Goal: Information Seeking & Learning: Learn about a topic

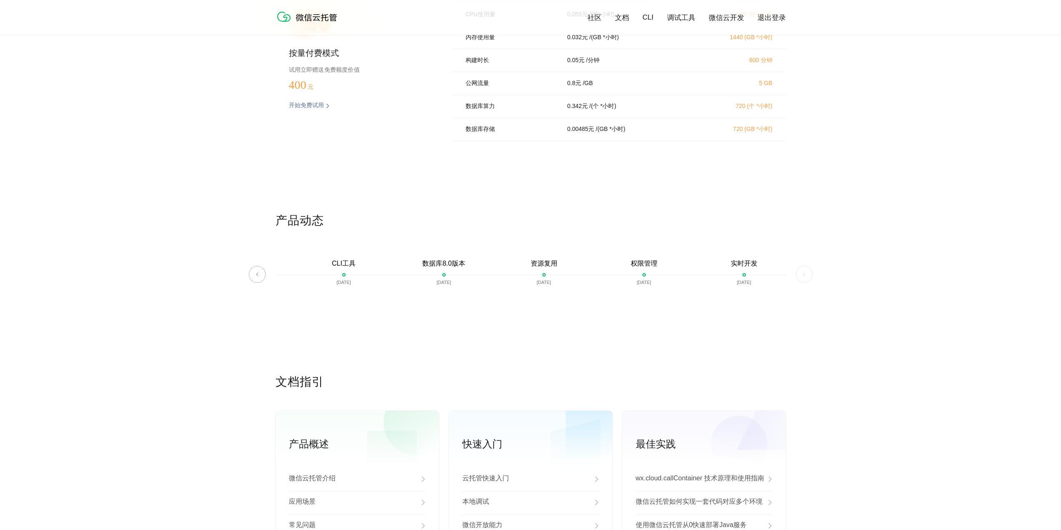
scroll to position [1792, 0]
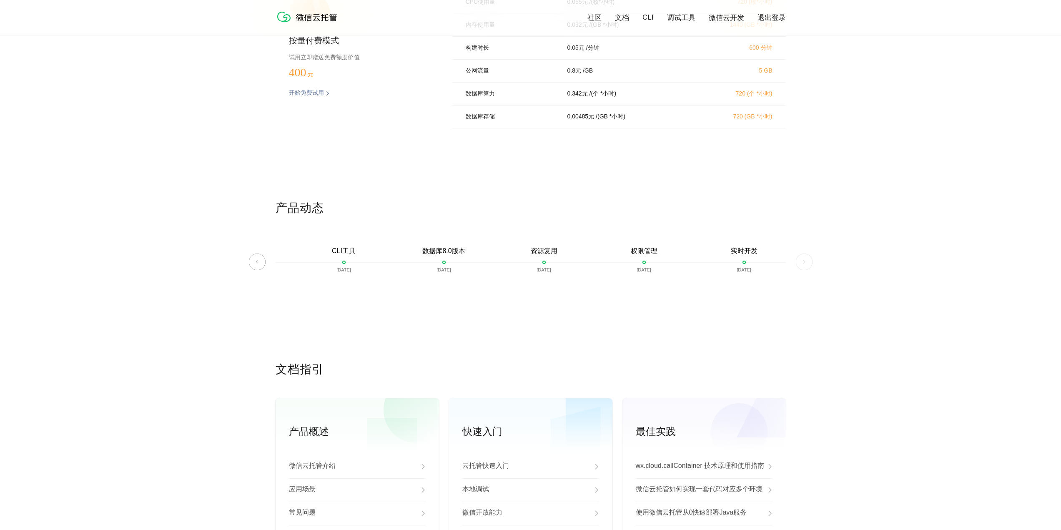
click at [804, 265] on img at bounding box center [804, 261] width 17 height 17
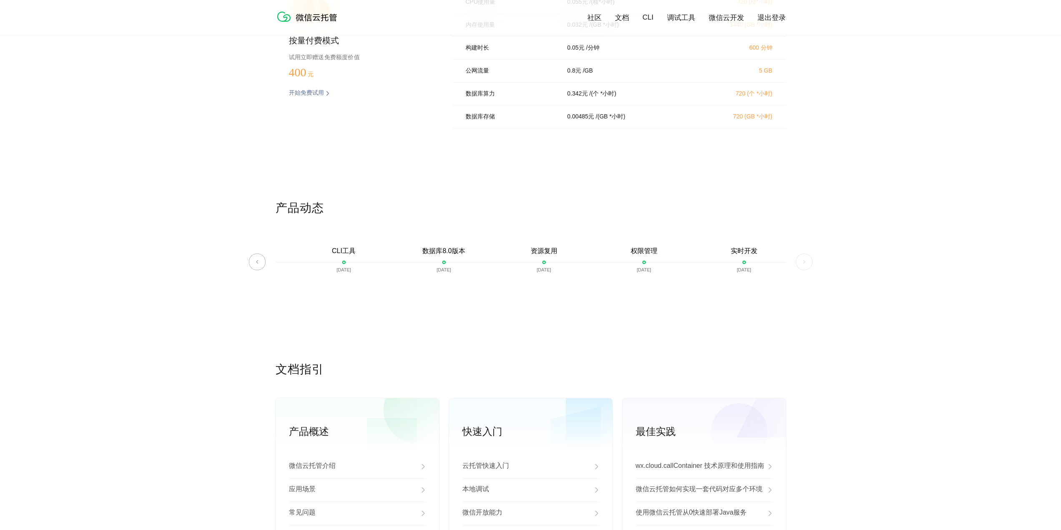
click at [604, 265] on div "权限管理 [DATE]" at bounding box center [644, 266] width 100 height 38
drag, startPoint x: 603, startPoint y: 266, endPoint x: 490, endPoint y: 270, distance: 113.0
click at [496, 270] on div "微信云托管开启内测 [DATE] 微信云托管公测 [DATE] 客服技术支持上线 [DATE] 自定义域名上线 [DATE] 资源包 [DATE] 对象存储 …" at bounding box center [531, 266] width 510 height 38
drag, startPoint x: 495, startPoint y: 269, endPoint x: 617, endPoint y: 281, distance: 122.6
click at [594, 283] on div "微信云托管开启内测 [DATE] 微信云托管公测 [DATE] 客服技术支持上线 [DATE] 自定义域名上线 [DATE] 资源包 [DATE] 对象存储 …" at bounding box center [531, 266] width 510 height 38
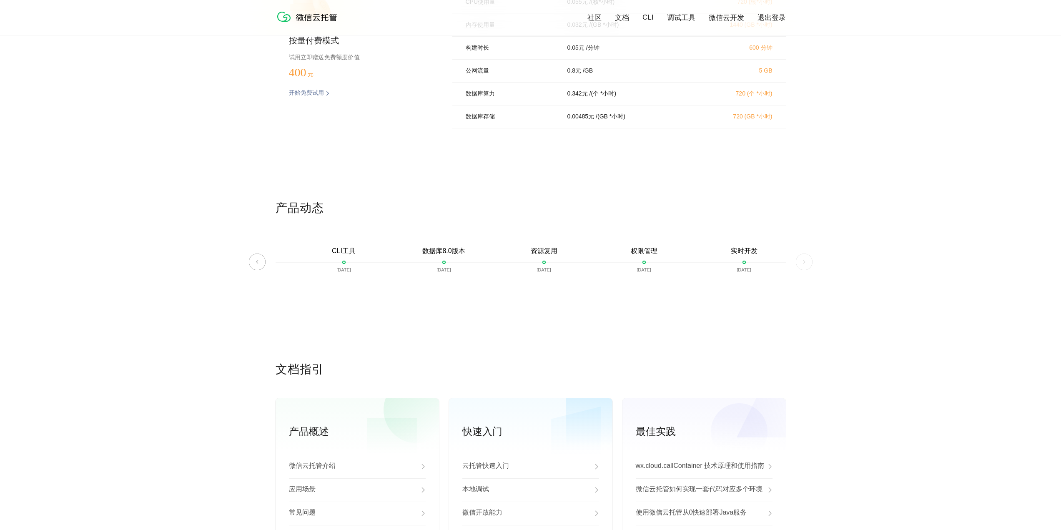
click at [636, 278] on div "权限管理 [DATE]" at bounding box center [644, 266] width 100 height 38
click at [800, 269] on img at bounding box center [804, 261] width 17 height 17
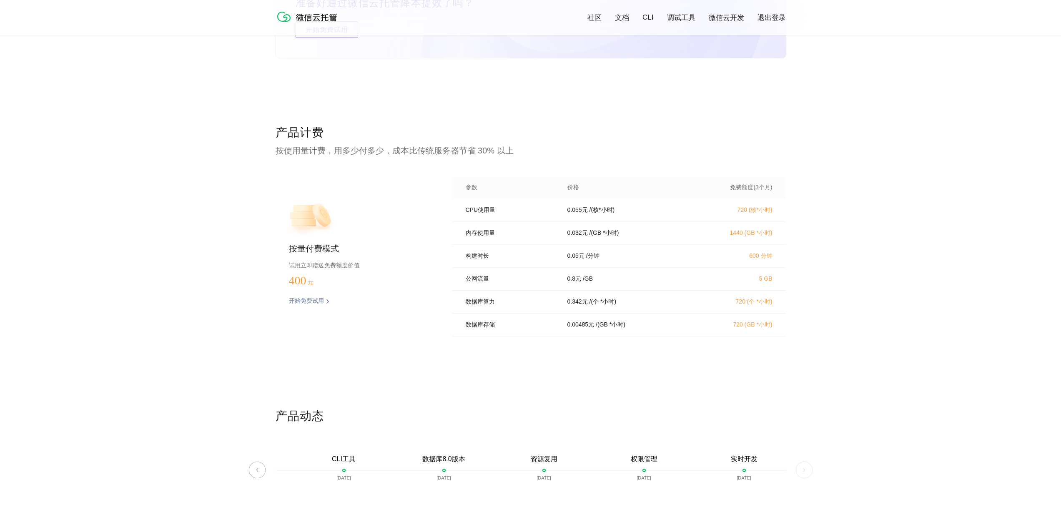
scroll to position [1503, 0]
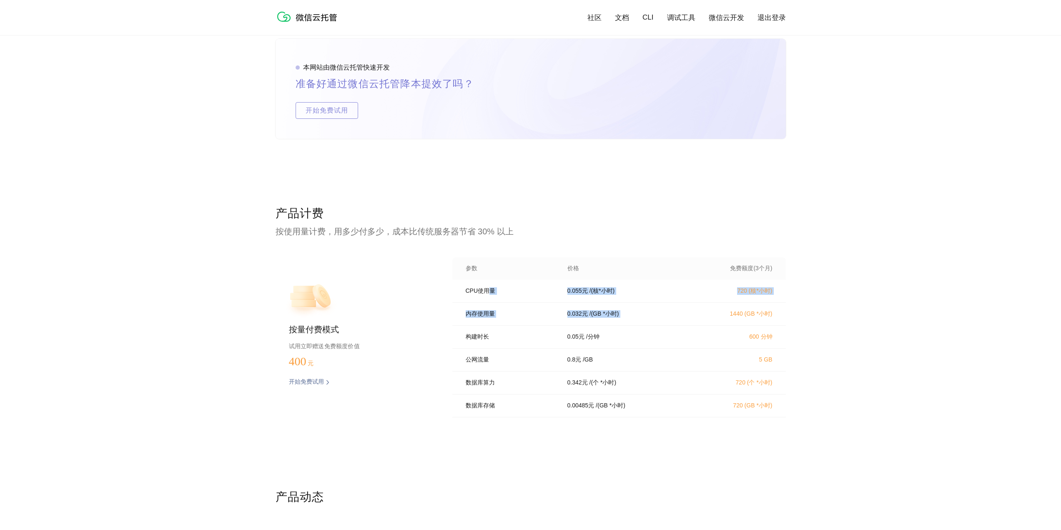
drag, startPoint x: 552, startPoint y: 313, endPoint x: 747, endPoint y: 325, distance: 195.5
click at [738, 325] on div "CPU使用量 0.055 元 / (核*小时) 720 (核*小时) 内存使用量 0.032 元 / (GB *小时) 1440 (GB *小时) 构建时长 …" at bounding box center [618, 351] width 333 height 143
click at [782, 322] on div "内存使用量 0.032 元 / (GB *小时) 1440 (GB *小时)" at bounding box center [618, 314] width 333 height 23
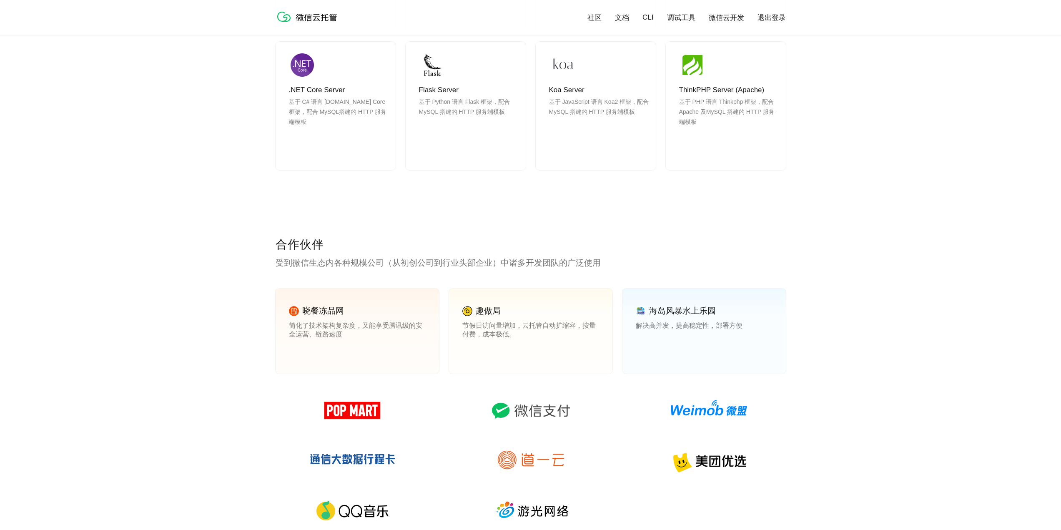
scroll to position [878, 0]
